Goal: Transaction & Acquisition: Download file/media

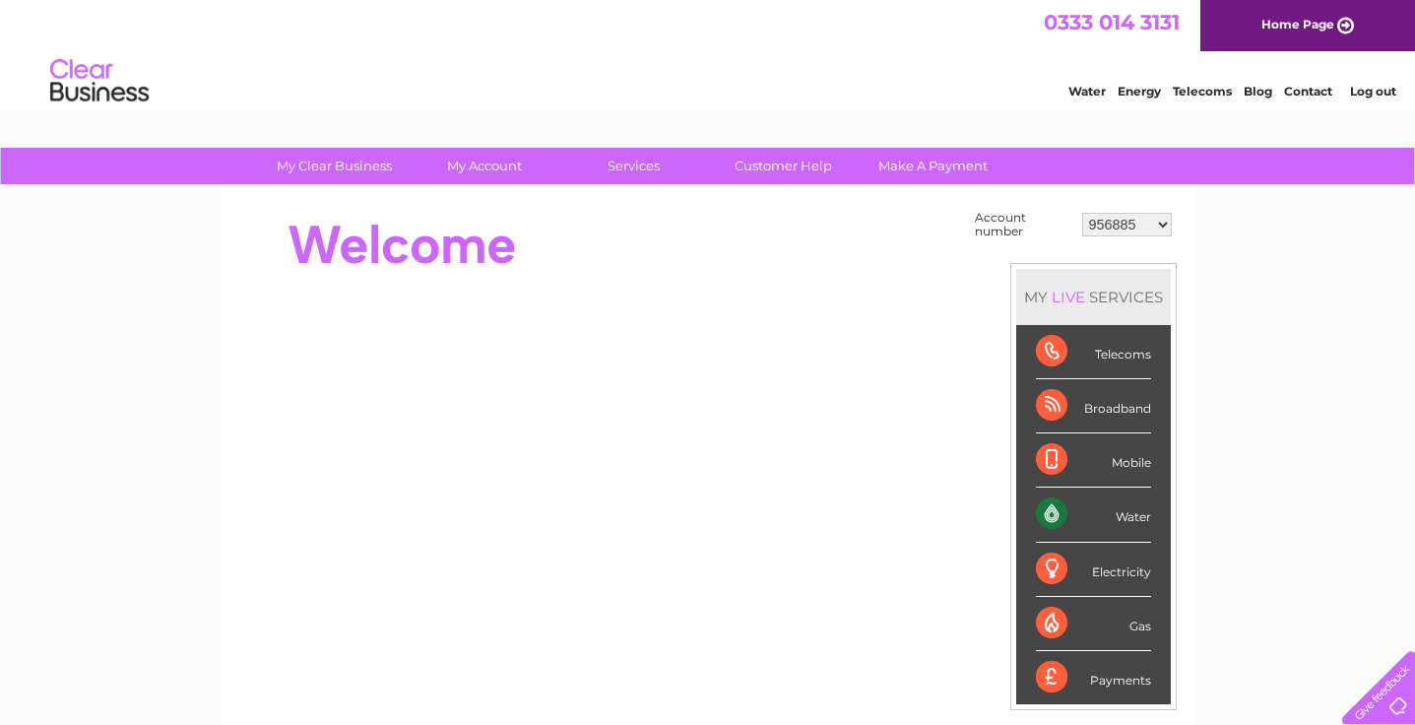
select select "30276538"
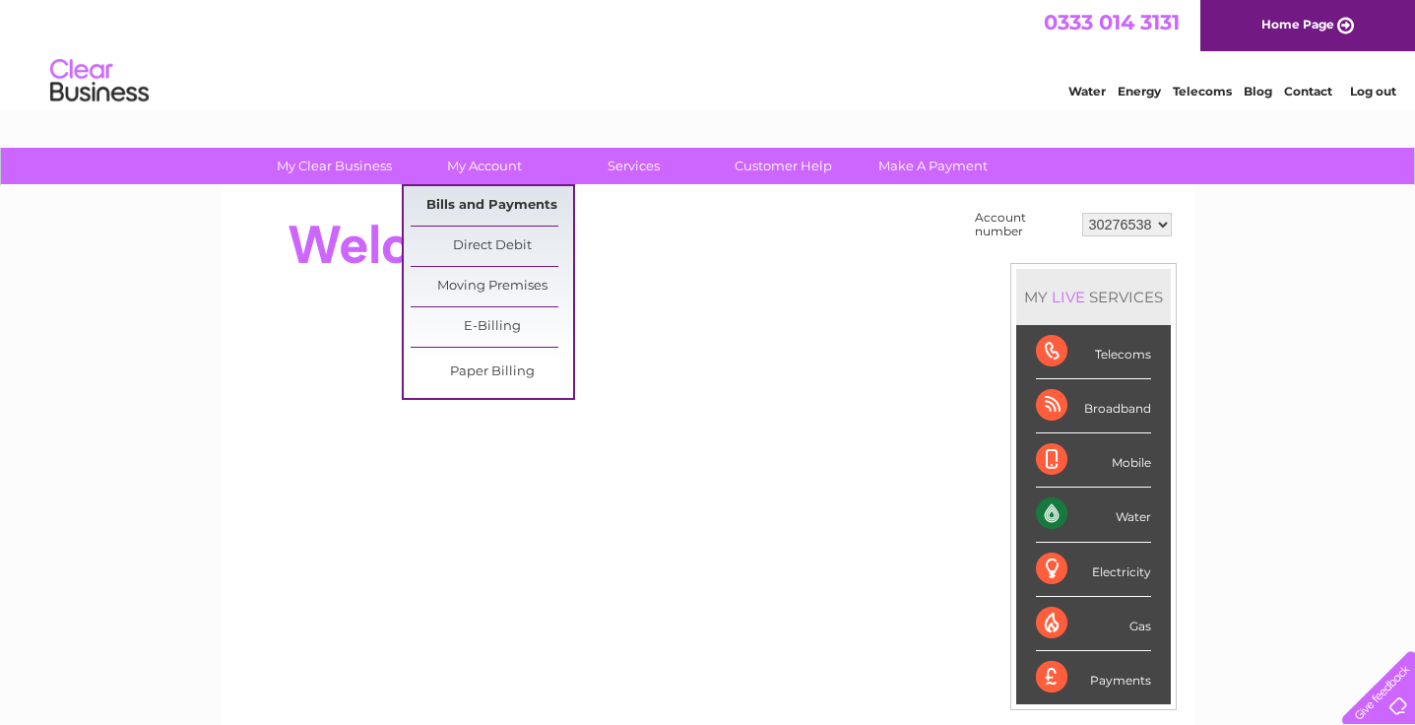
click at [470, 207] on link "Bills and Payments" at bounding box center [492, 205] width 162 height 39
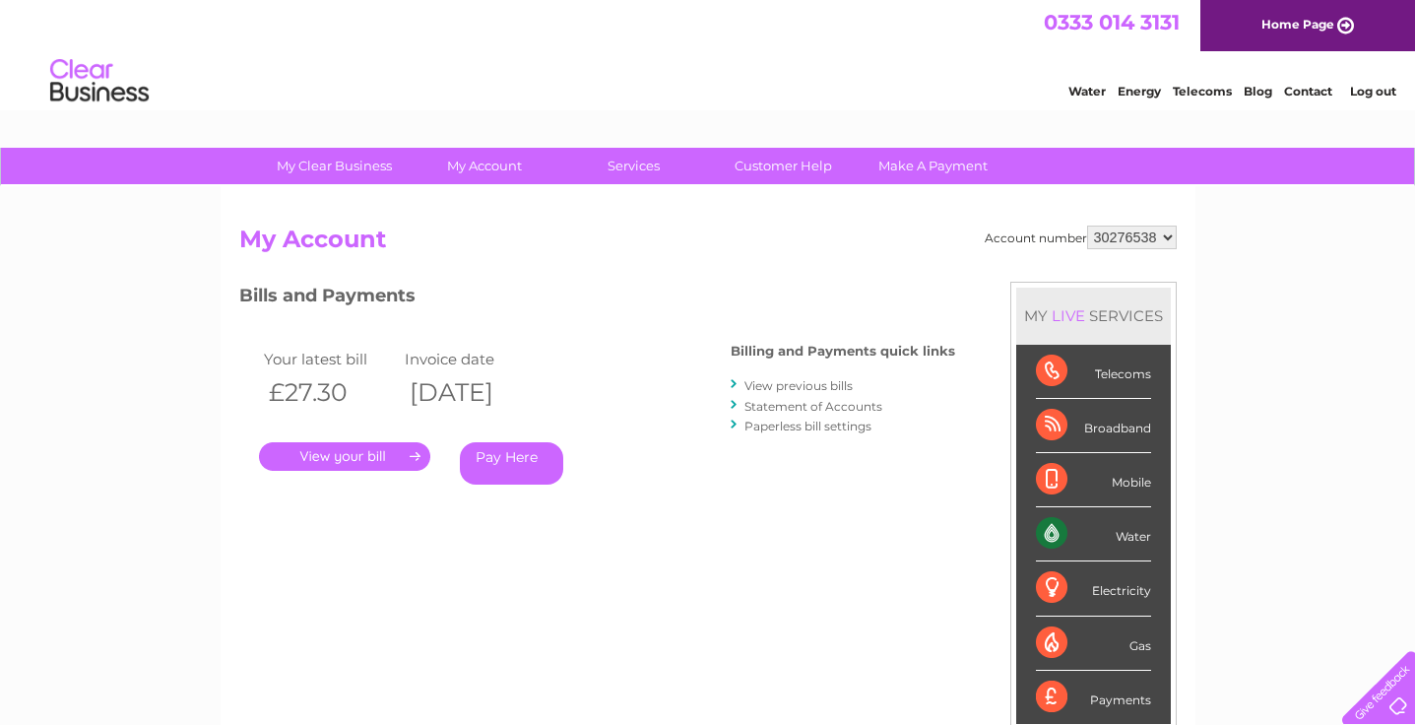
click at [793, 389] on link "View previous bills" at bounding box center [798, 385] width 108 height 15
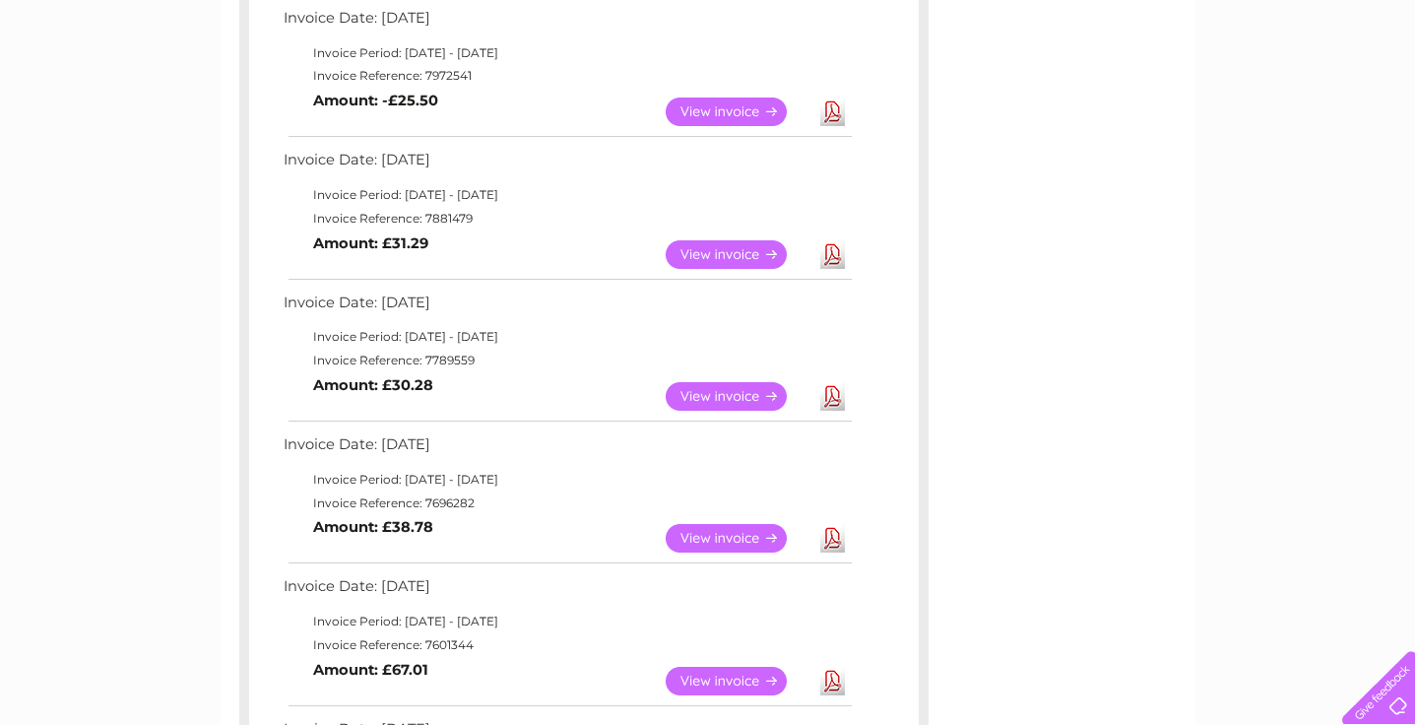
scroll to position [510, 0]
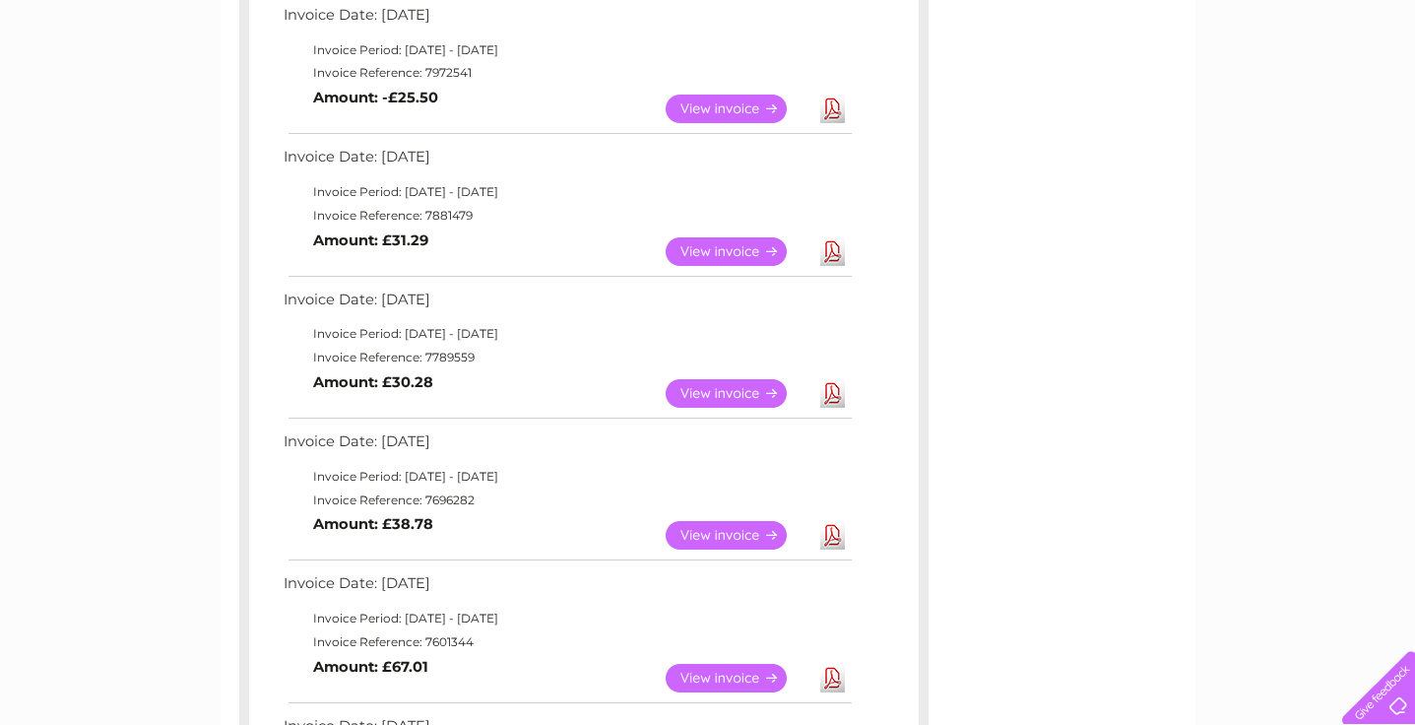
click at [742, 521] on link "View" at bounding box center [738, 535] width 145 height 29
click at [764, 379] on link "View" at bounding box center [738, 393] width 145 height 29
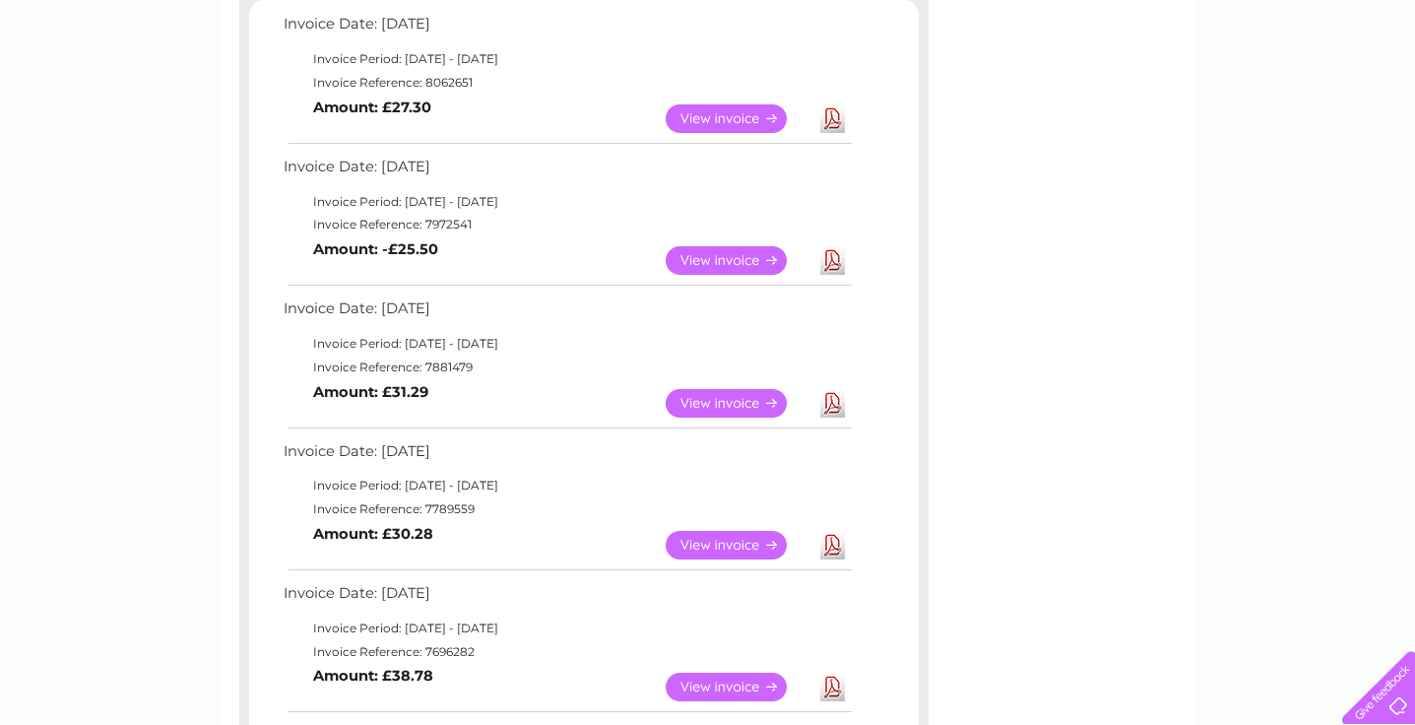
scroll to position [354, 0]
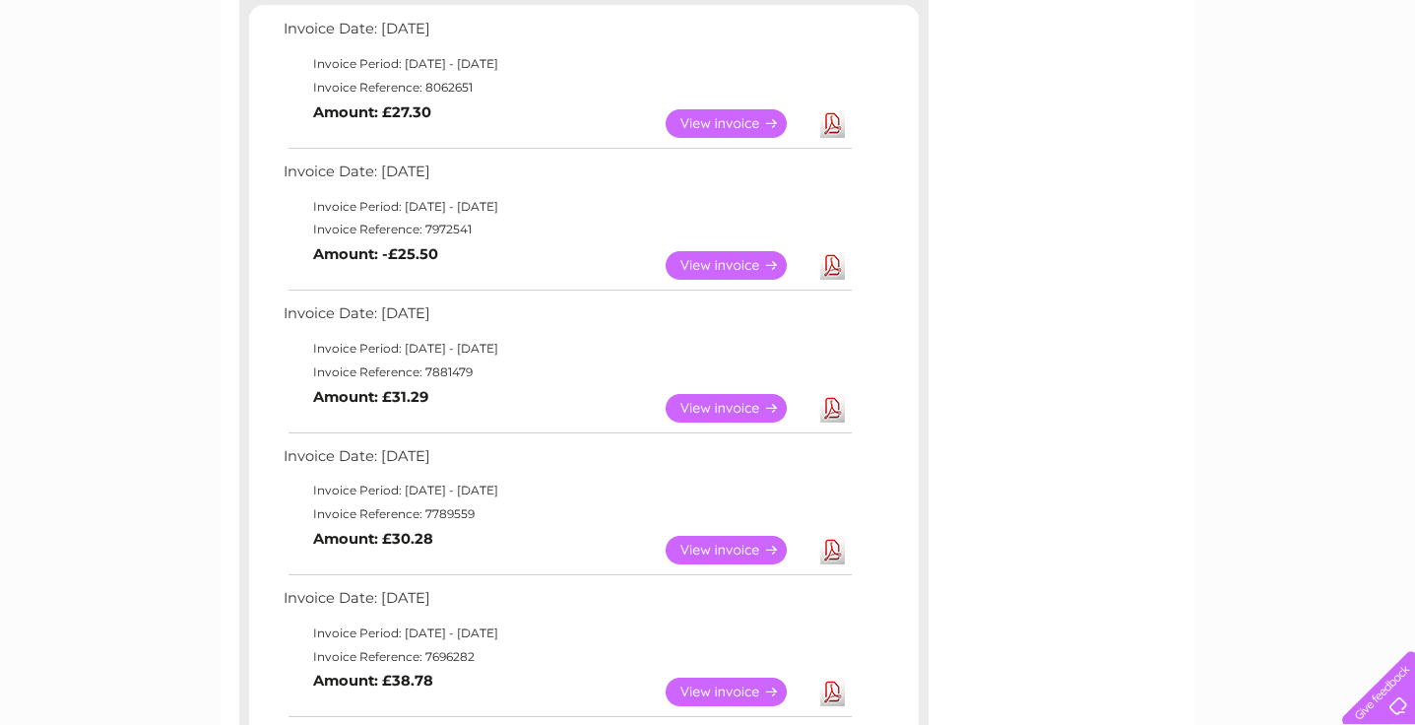
click at [737, 394] on link "View" at bounding box center [738, 408] width 145 height 29
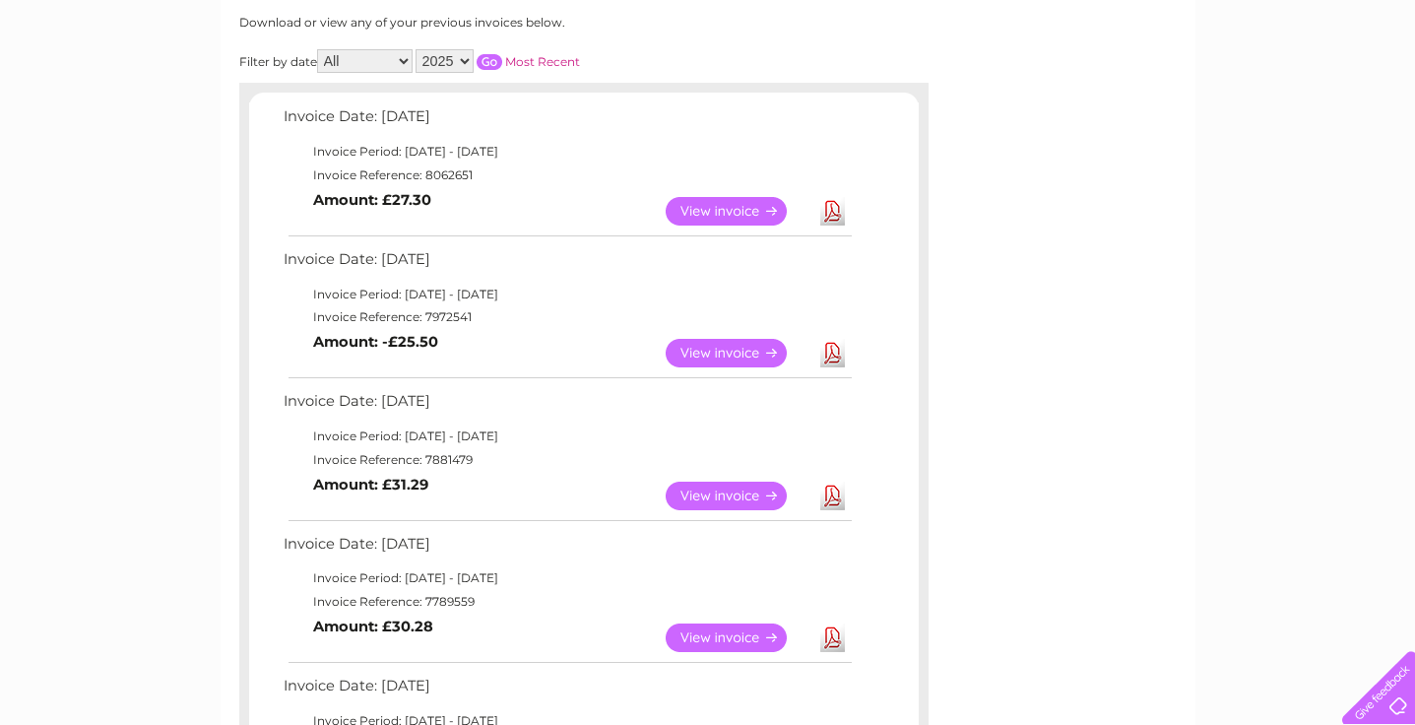
scroll to position [272, 0]
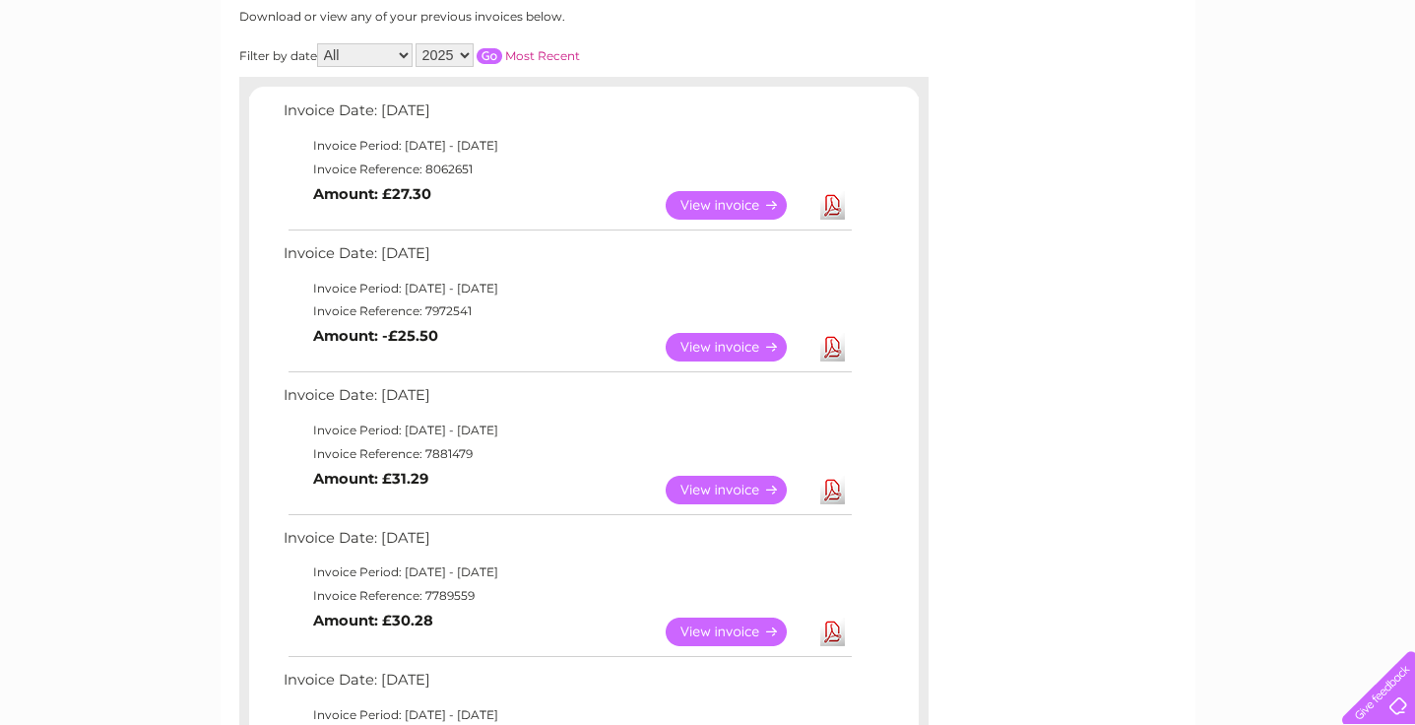
click at [734, 335] on link "View" at bounding box center [738, 347] width 145 height 29
click at [721, 204] on link "View" at bounding box center [738, 205] width 145 height 29
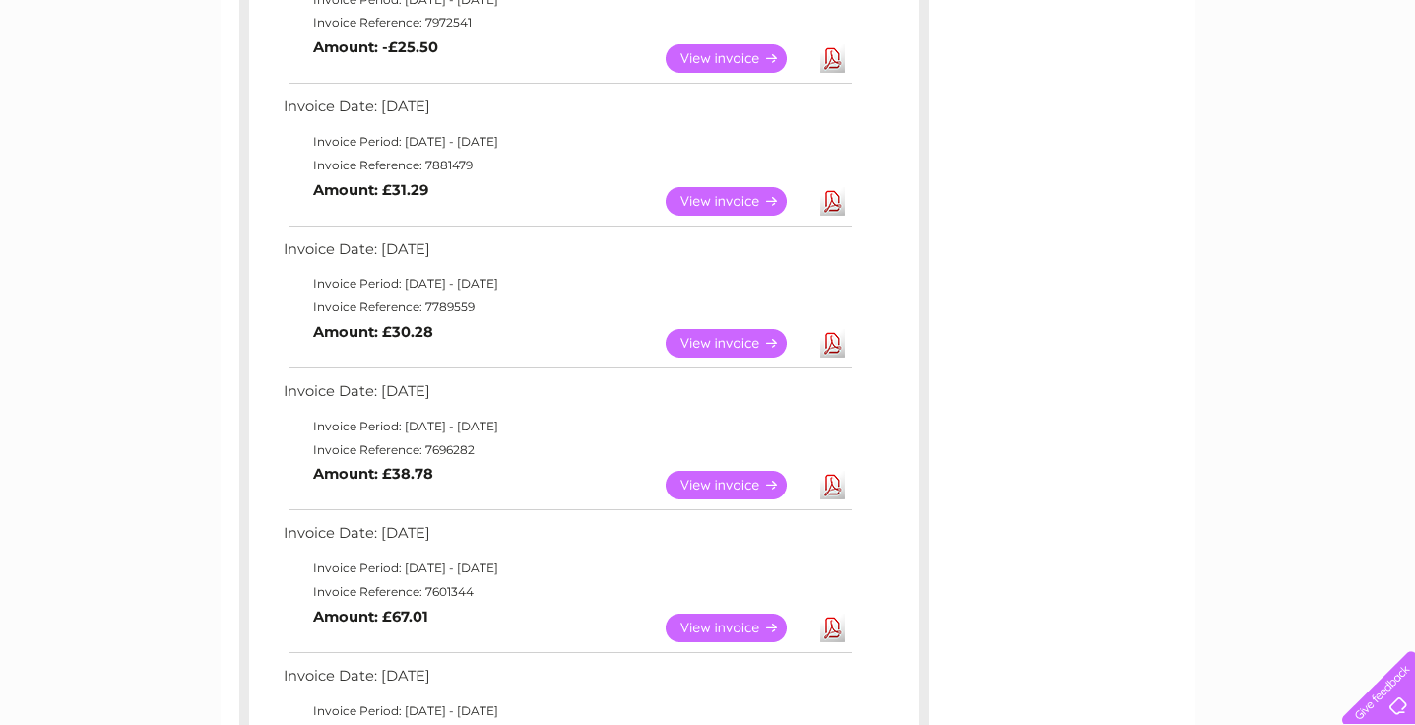
scroll to position [570, 0]
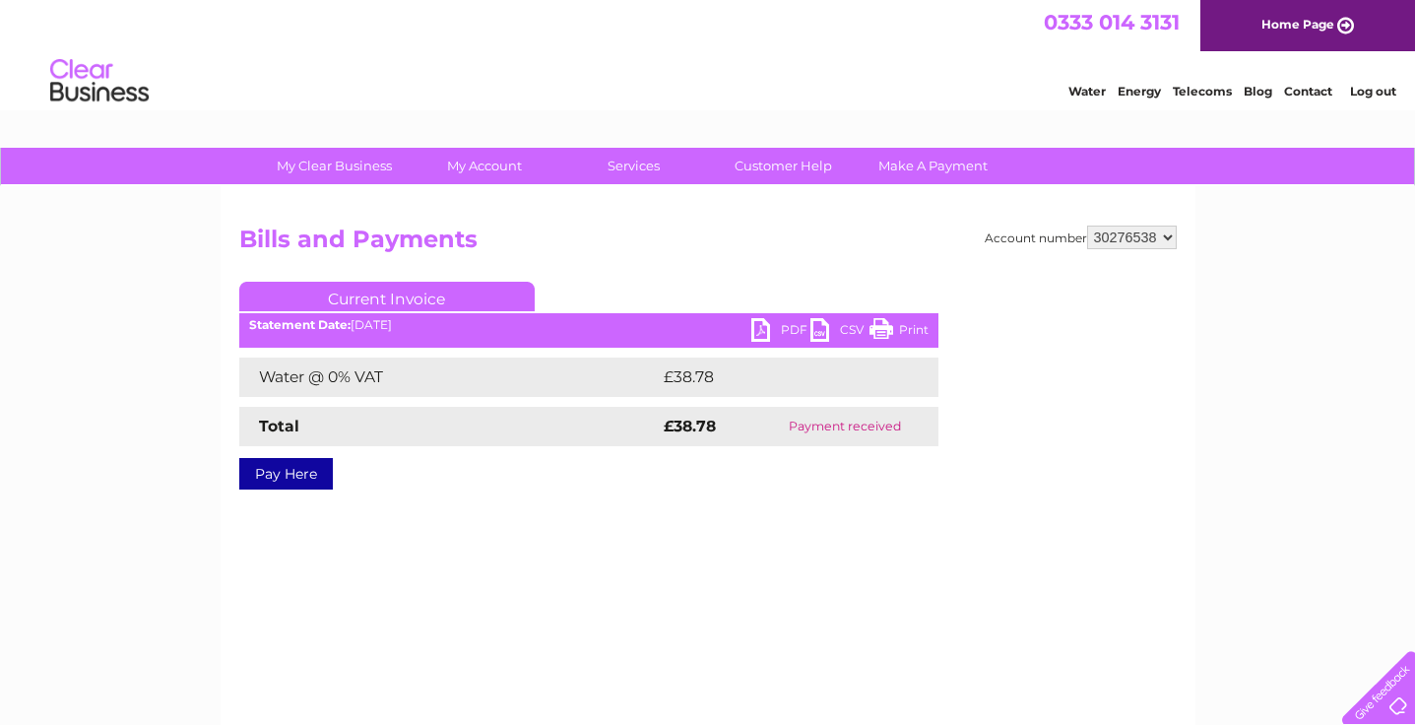
click at [787, 327] on link "PDF" at bounding box center [780, 332] width 59 height 29
click at [783, 322] on link "PDF" at bounding box center [780, 332] width 59 height 29
click at [794, 327] on link "PDF" at bounding box center [780, 332] width 59 height 29
click at [789, 328] on link "PDF" at bounding box center [780, 332] width 59 height 29
click at [788, 329] on link "PDF" at bounding box center [780, 332] width 59 height 29
